Goal: Information Seeking & Learning: Learn about a topic

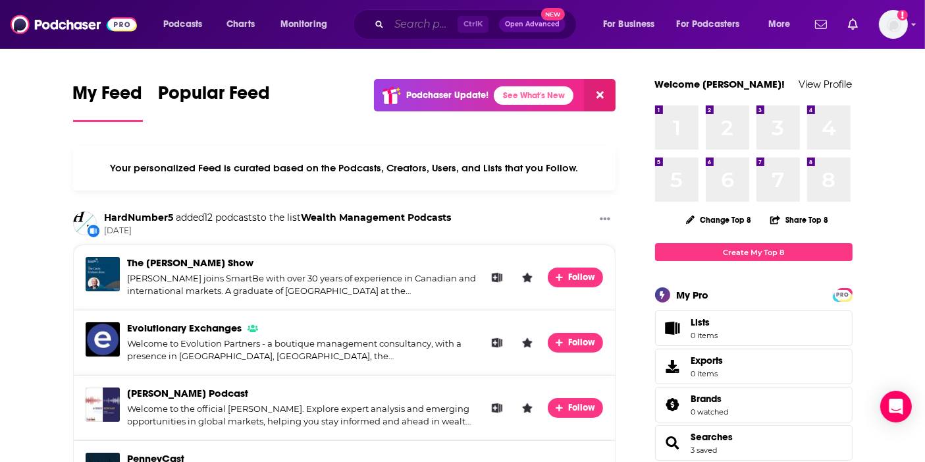
click at [394, 20] on input "Search podcasts, credits, & more..." at bounding box center [423, 24] width 69 height 21
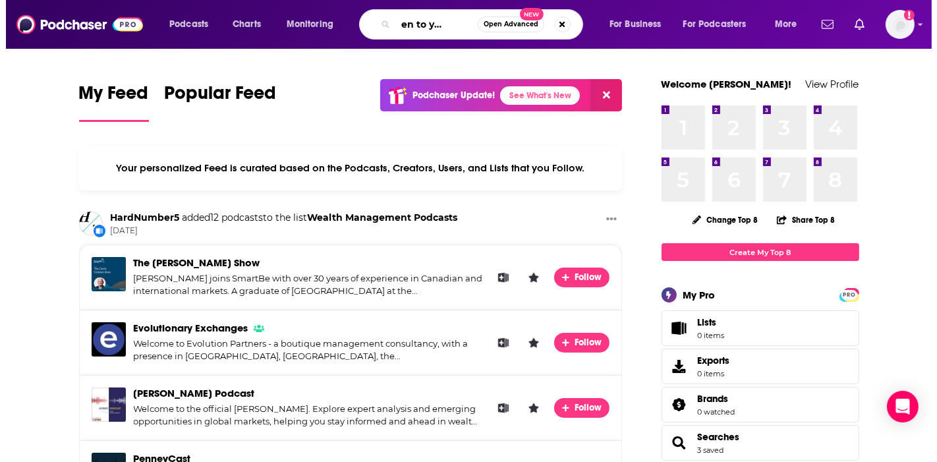
scroll to position [0, 35]
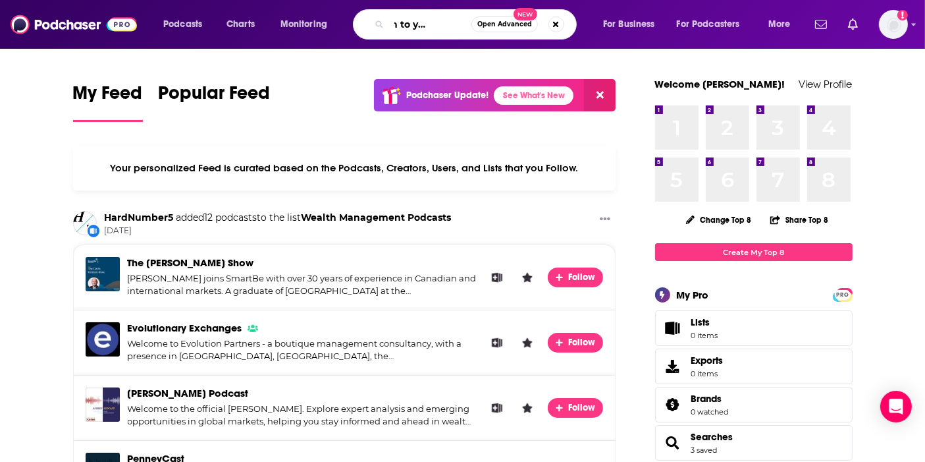
type input "happen to your career"
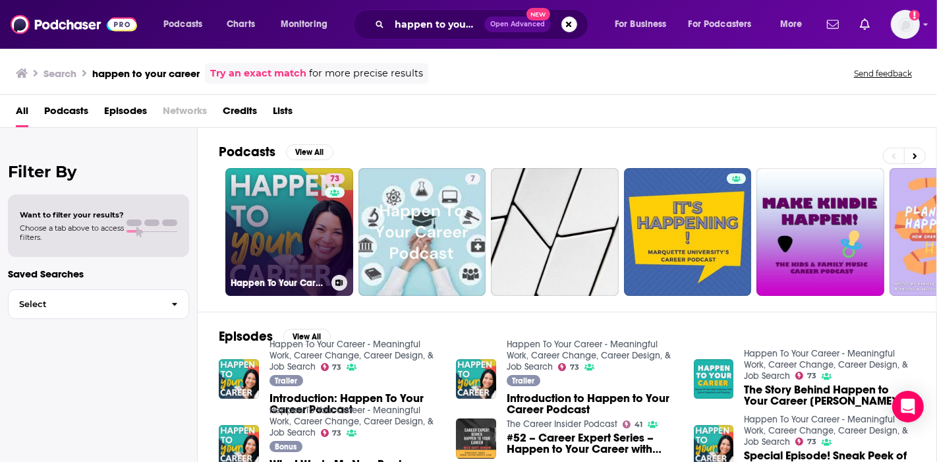
click at [266, 248] on link "73 Happen To Your Career - Meaningful Work, Career Change, Career Design, & Job…" at bounding box center [289, 232] width 128 height 128
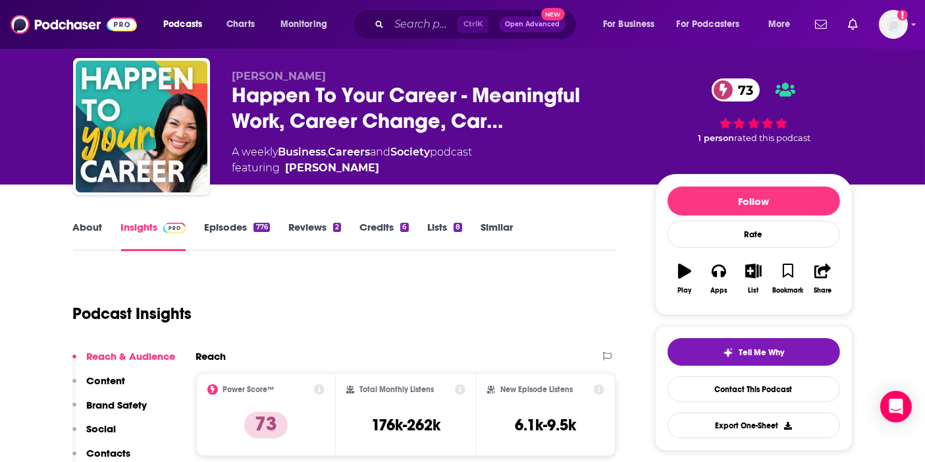
scroll to position [30, 0]
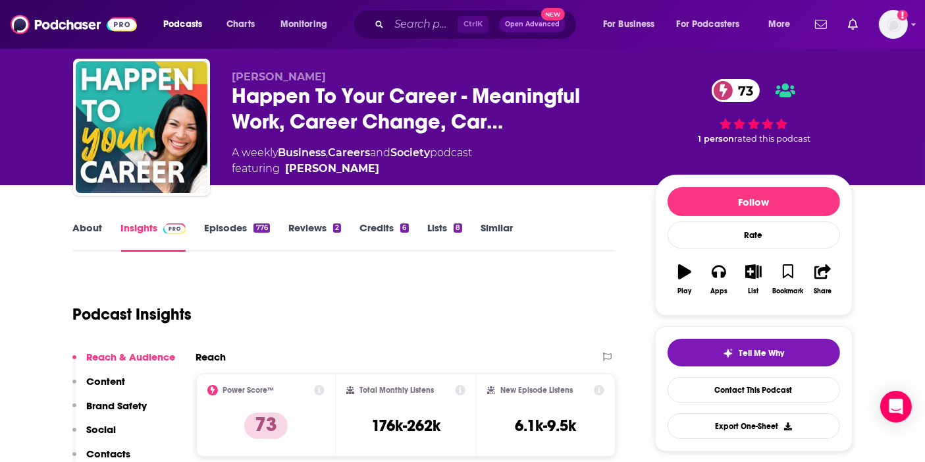
click at [374, 246] on link "Credits 6" at bounding box center [384, 236] width 49 height 30
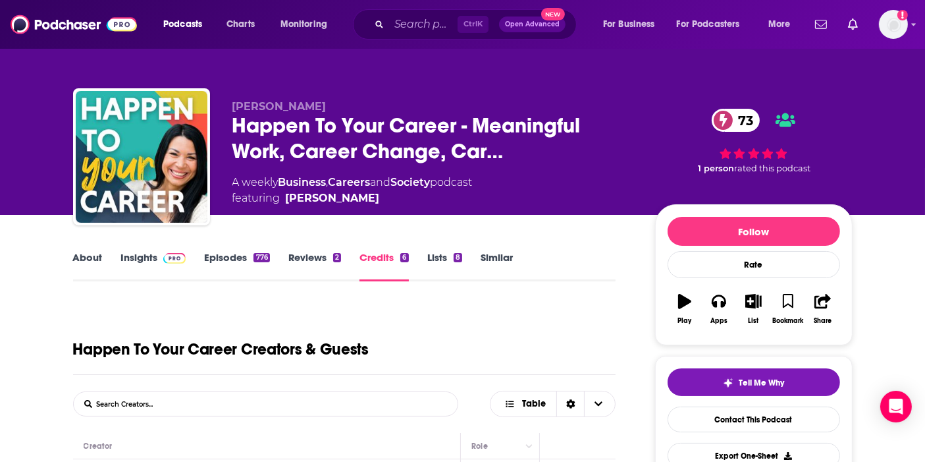
scroll to position [27, 0]
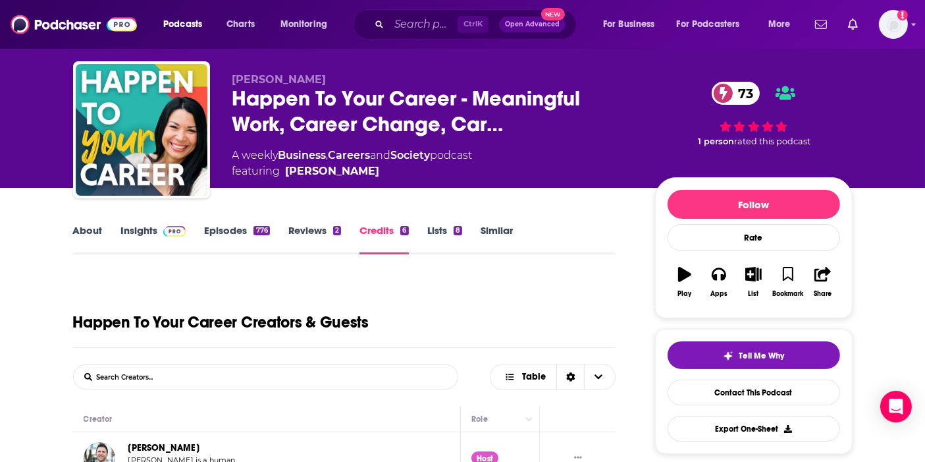
click at [152, 236] on link "Insights" at bounding box center [153, 239] width 65 height 30
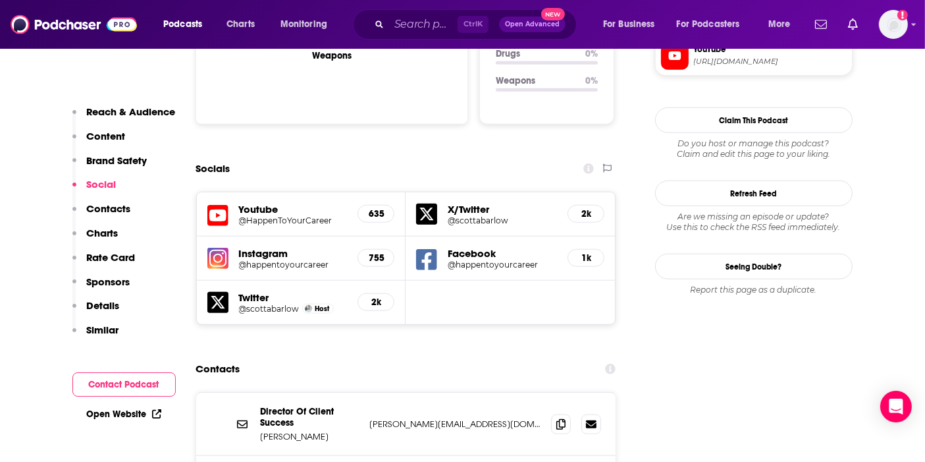
scroll to position [1398, 0]
click at [269, 246] on h5 "Instagram" at bounding box center [293, 252] width 109 height 13
click at [250, 246] on h5 "Instagram" at bounding box center [293, 252] width 109 height 13
click at [379, 251] on h5 "755" at bounding box center [376, 256] width 14 height 11
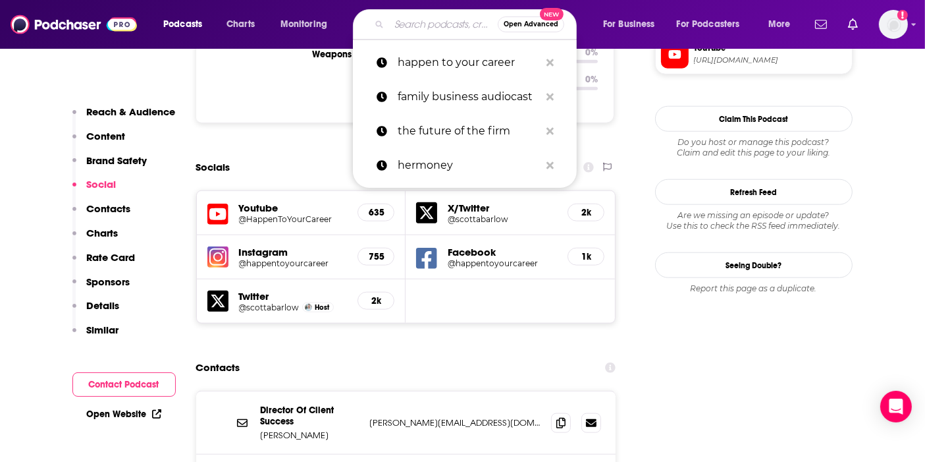
click at [414, 22] on input "Search podcasts, credits, & more..." at bounding box center [443, 24] width 109 height 21
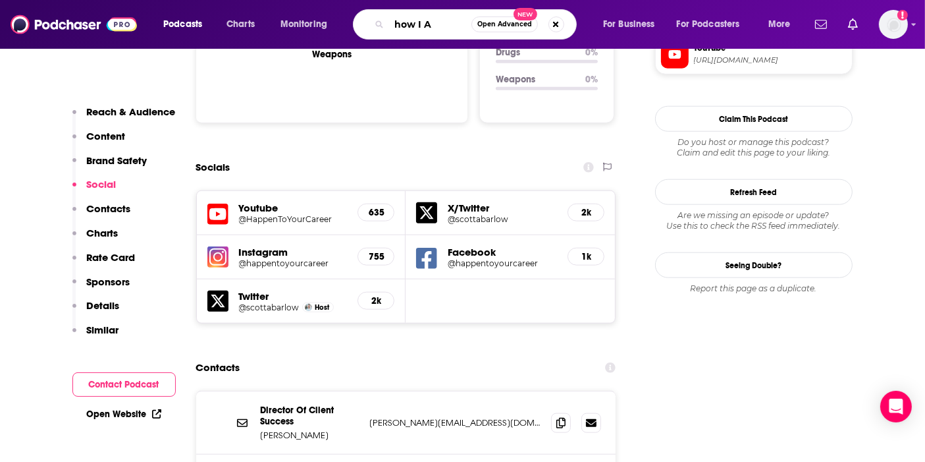
type input "how I AI"
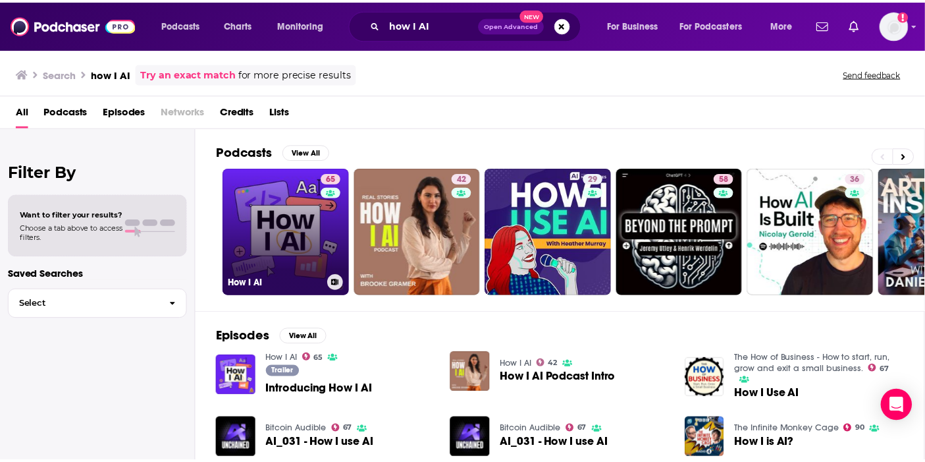
scroll to position [45, 0]
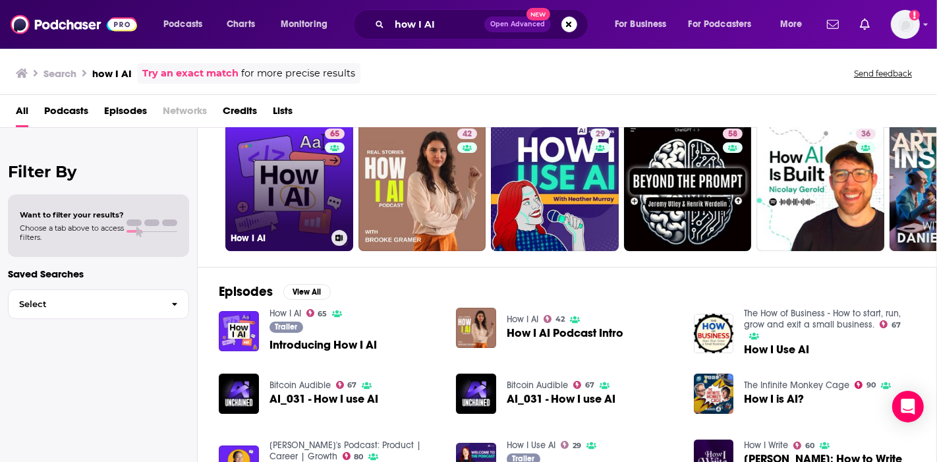
click at [273, 191] on link "65 How I AI" at bounding box center [289, 187] width 128 height 128
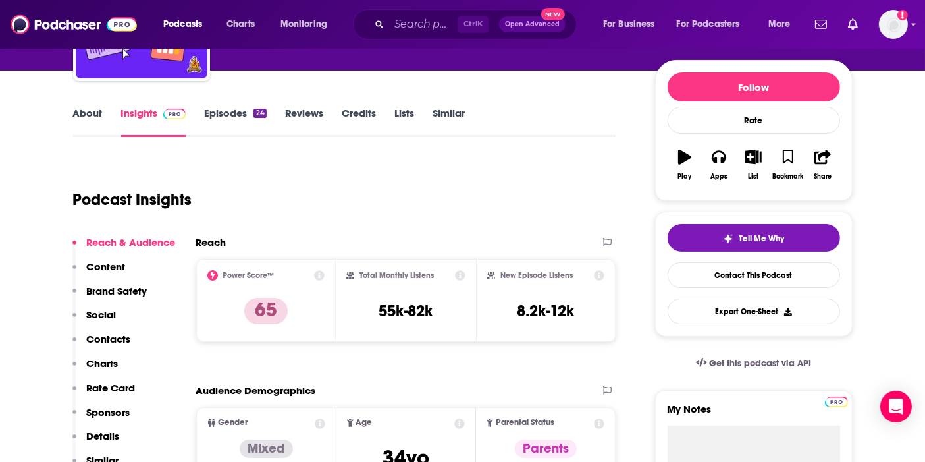
scroll to position [175, 0]
